Goal: Task Accomplishment & Management: Use online tool/utility

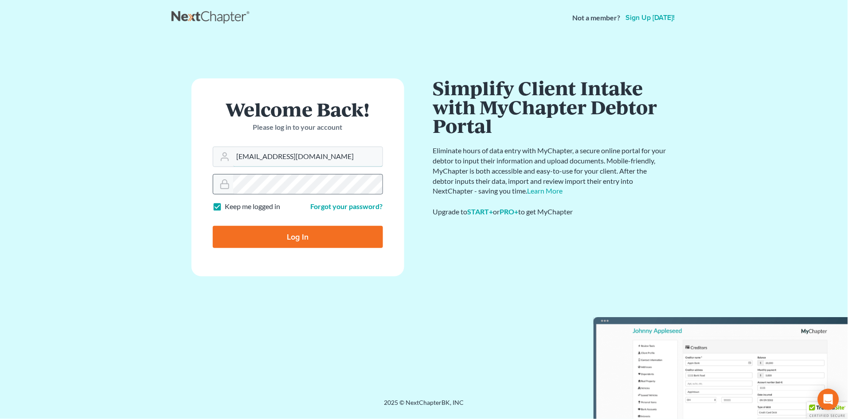
type input "[PERSON_NAME][EMAIL_ADDRESS][DOMAIN_NAME]"
click at [299, 240] on input "Log In" at bounding box center [298, 237] width 170 height 22
type input "Thinking..."
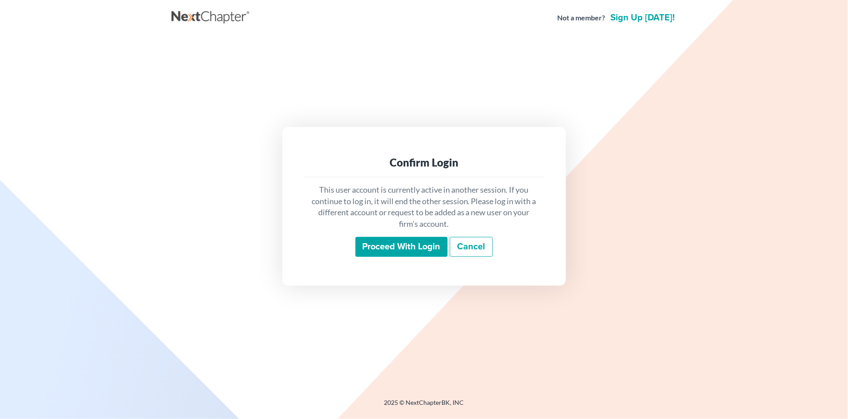
click at [400, 244] on input "Proceed with login" at bounding box center [401, 247] width 92 height 20
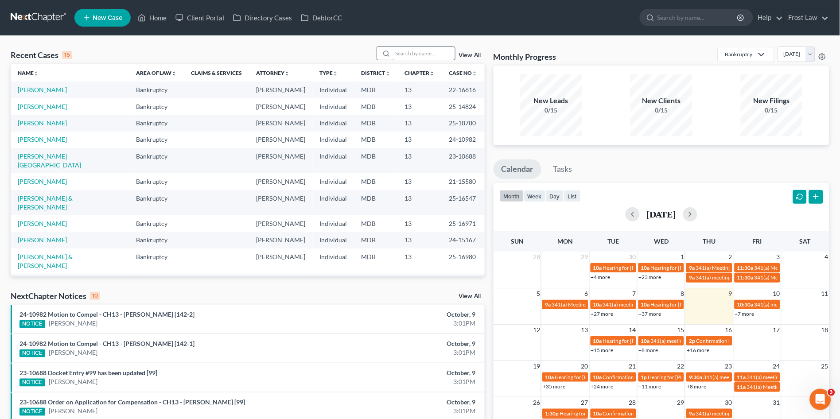
click at [412, 52] on input "search" at bounding box center [424, 53] width 62 height 13
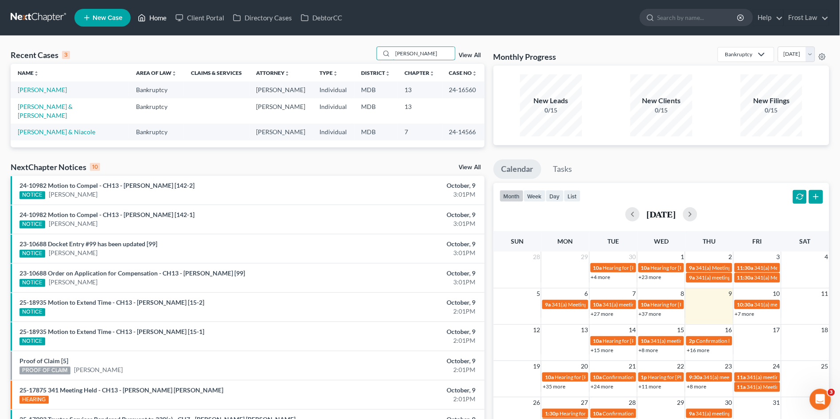
type input "[PERSON_NAME]"
click at [153, 16] on link "Home" at bounding box center [152, 18] width 38 height 16
click at [156, 15] on link "Home" at bounding box center [152, 18] width 38 height 16
